Goal: Information Seeking & Learning: Learn about a topic

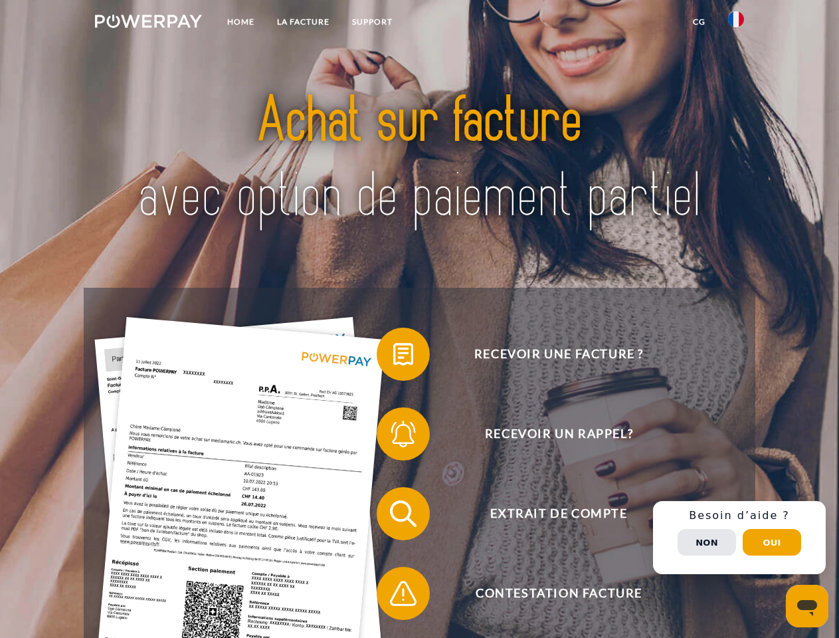
click at [148, 23] on img at bounding box center [148, 21] width 107 height 13
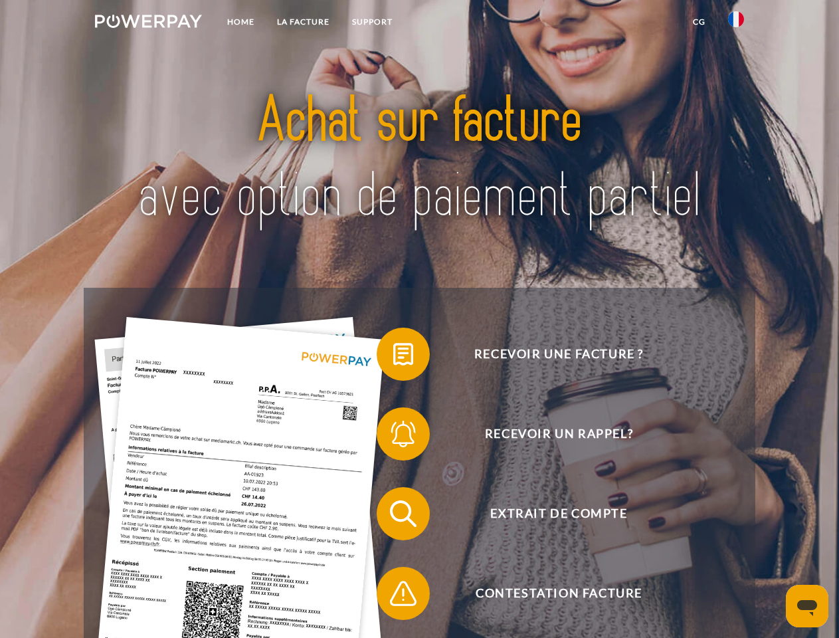
click at [736, 23] on img at bounding box center [736, 19] width 16 height 16
click at [699, 22] on link "CG" at bounding box center [699, 22] width 35 height 24
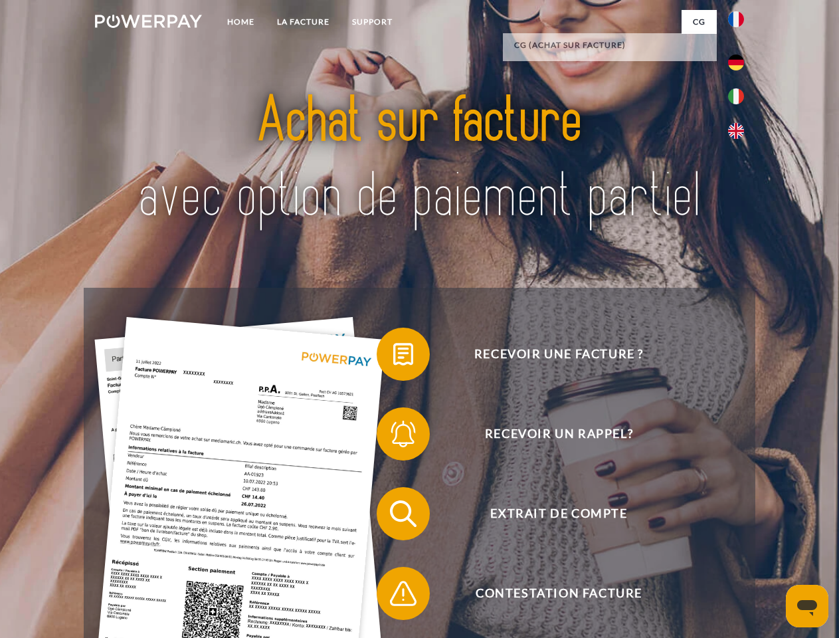
click at [393, 357] on span at bounding box center [383, 354] width 66 height 66
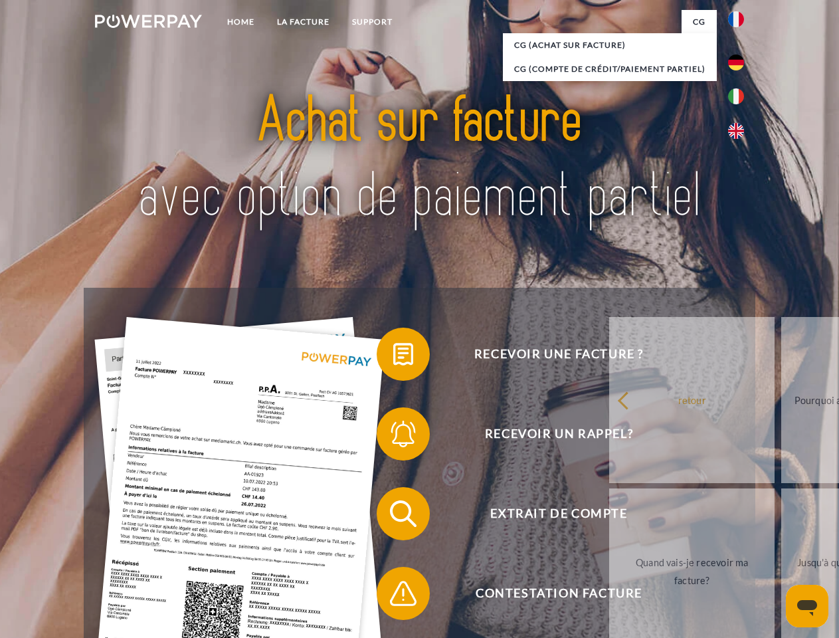
click at [393, 437] on div "Recevoir une facture ? Recevoir un rappel? Extrait de compte retour" at bounding box center [419, 554] width 671 height 532
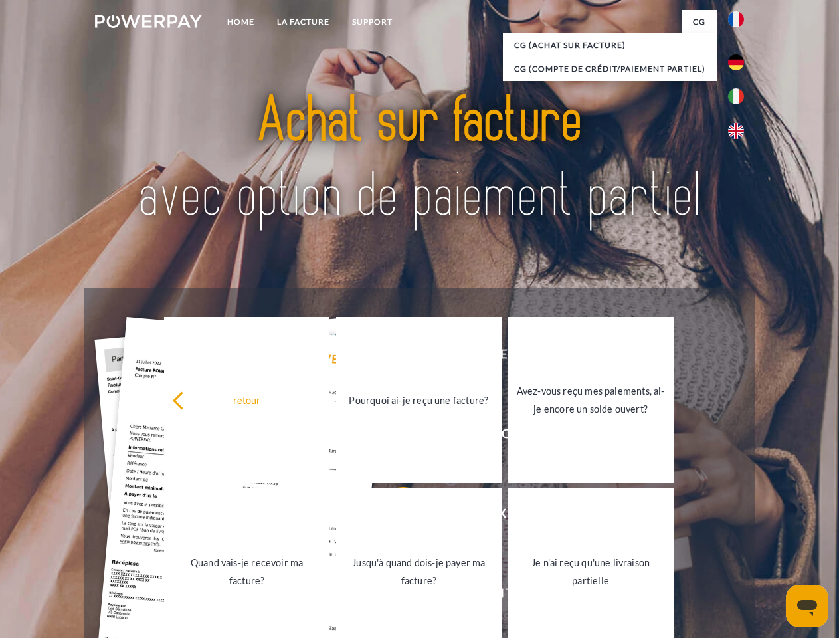
click at [393, 516] on link "Jusqu'à quand dois-je payer ma facture?" at bounding box center [418, 571] width 165 height 166
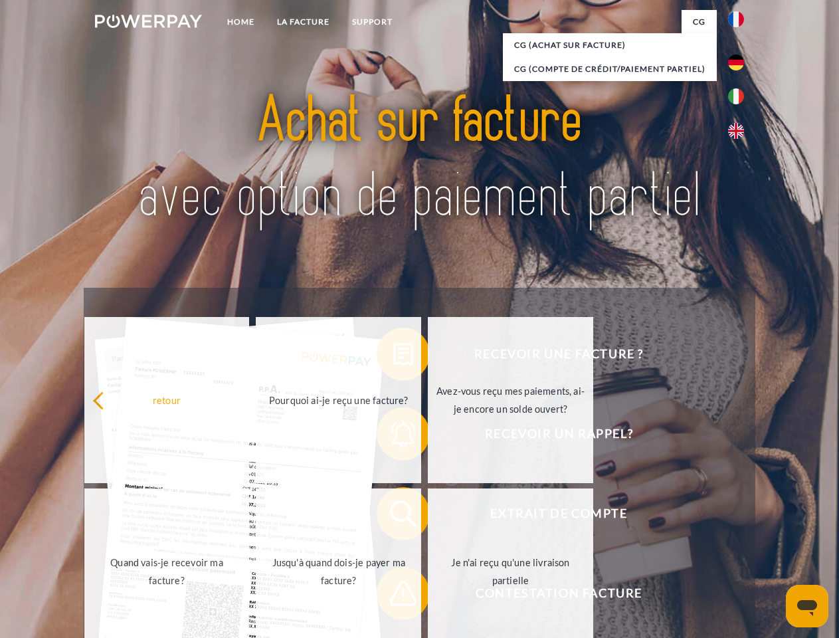
click at [428, 596] on link "Je n'ai reçu qu'une livraison partielle" at bounding box center [510, 571] width 165 height 166
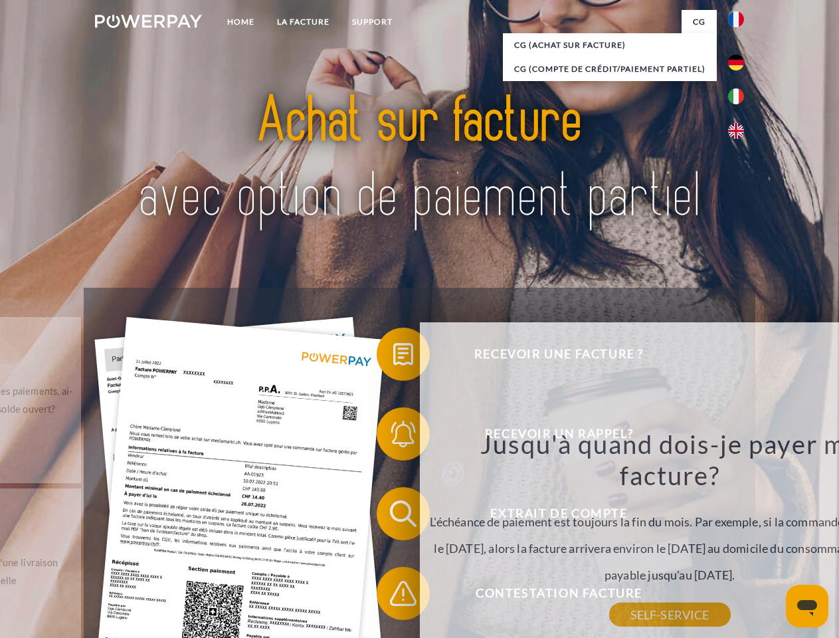
click at [740, 538] on div "Recevoir une facture ? Recevoir un rappel? Extrait de compte retour" at bounding box center [419, 554] width 671 height 532
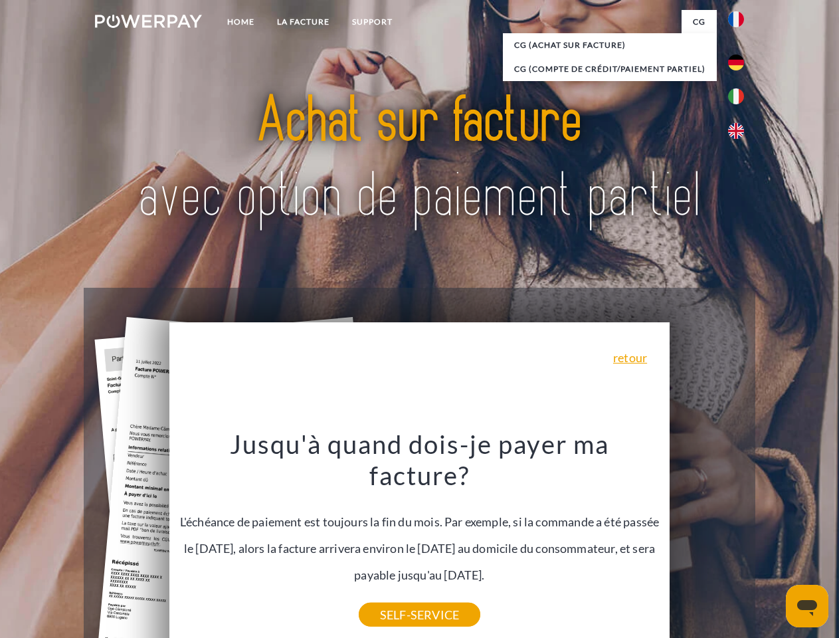
click at [707, 540] on span "Extrait de compte" at bounding box center [559, 513] width 326 height 53
click at [772, 542] on header "Home LA FACTURE Support" at bounding box center [419, 459] width 839 height 918
